Goal: Find contact information: Find contact information

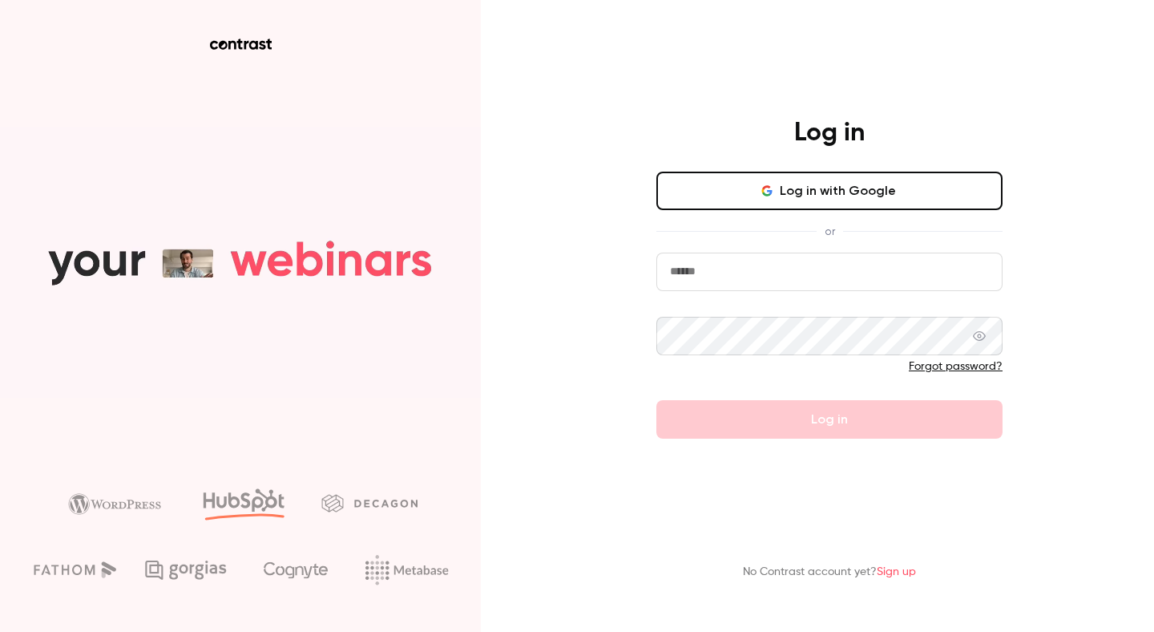
click at [883, 259] on input "email" at bounding box center [830, 272] width 346 height 38
type input "**********"
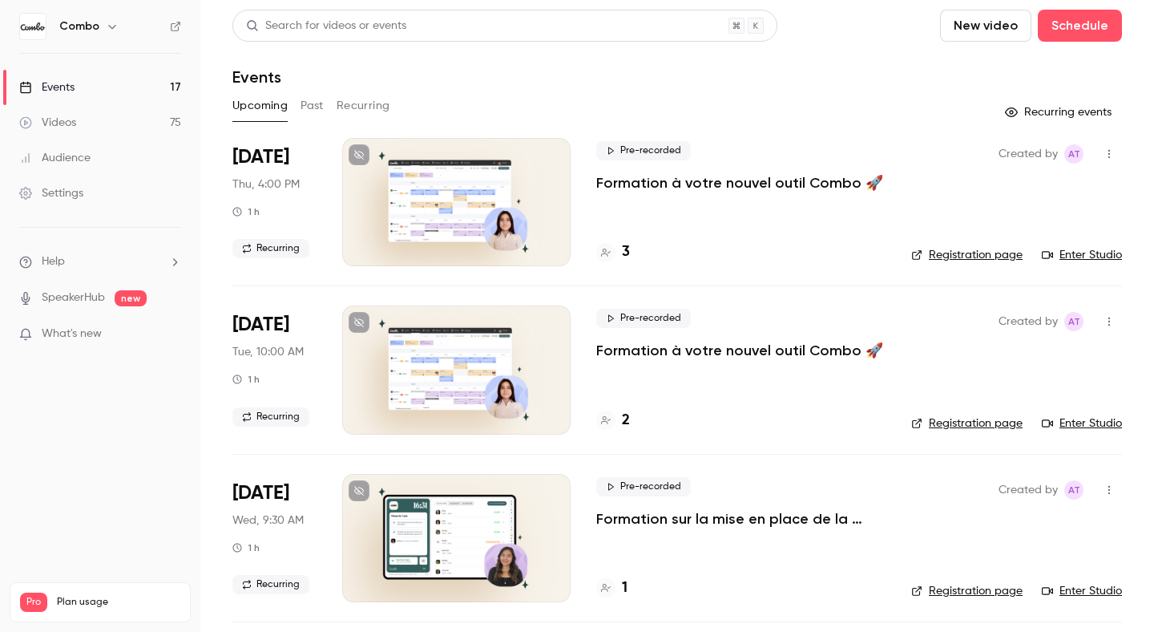
click at [1077, 251] on link "Enter Studio" at bounding box center [1082, 255] width 80 height 16
click at [616, 248] on div "3" at bounding box center [613, 252] width 34 height 22
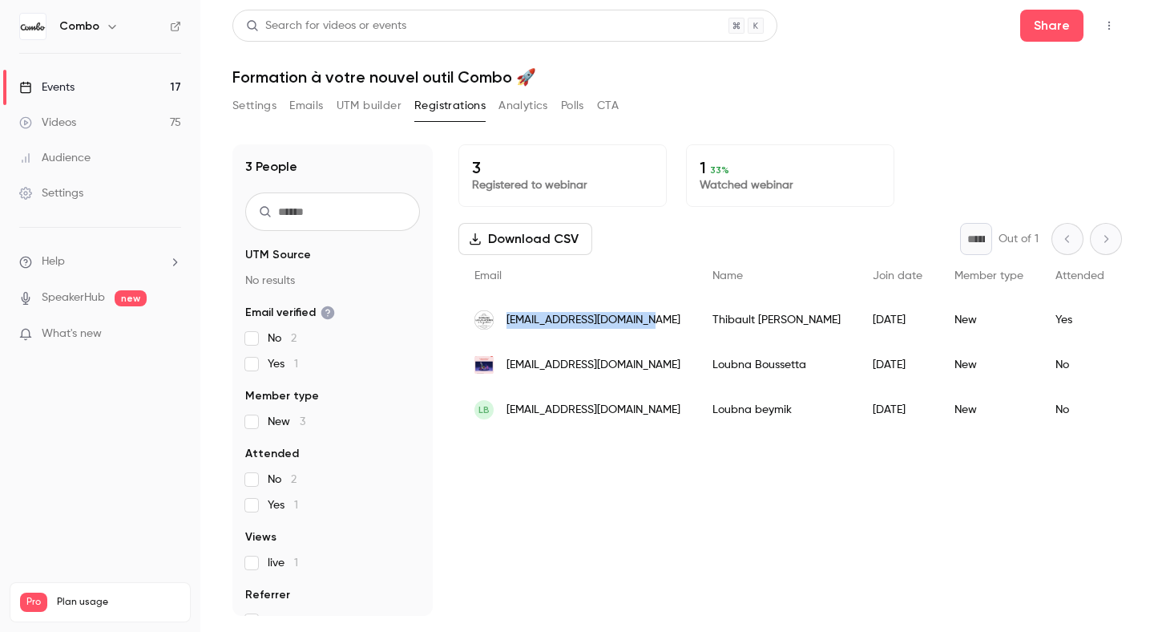
drag, startPoint x: 632, startPoint y: 319, endPoint x: 506, endPoint y: 323, distance: 126.7
click at [506, 323] on div "[EMAIL_ADDRESS][DOMAIN_NAME]" at bounding box center [578, 319] width 238 height 45
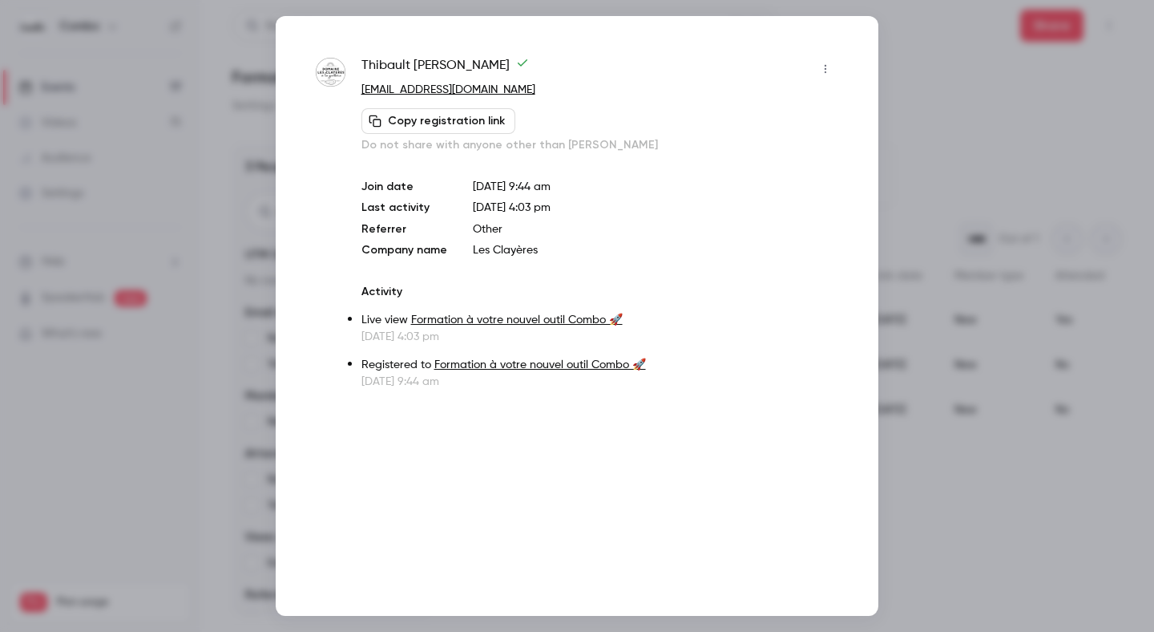
copy span "[EMAIL_ADDRESS][DOMAIN_NAME]"
drag, startPoint x: 501, startPoint y: 97, endPoint x: 359, endPoint y: 95, distance: 141.9
click at [359, 95] on div "[PERSON_NAME] [EMAIL_ADDRESS][DOMAIN_NAME] Copy registration link Do not share …" at bounding box center [577, 222] width 523 height 333
copy link "[EMAIL_ADDRESS][DOMAIN_NAME]"
